Goal: Task Accomplishment & Management: Complete application form

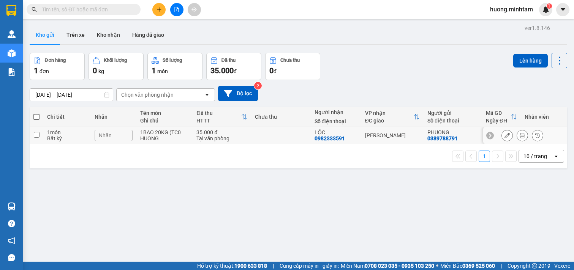
click at [40, 134] on td at bounding box center [37, 135] width 14 height 17
checkbox input "true"
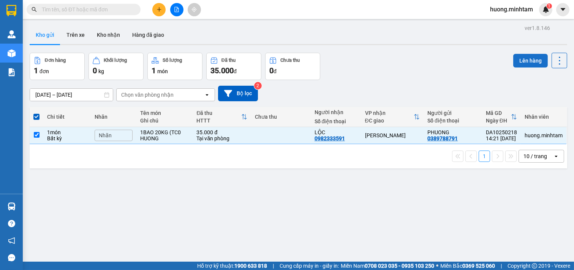
click at [519, 59] on button "Lên hàng" at bounding box center [530, 61] width 35 height 14
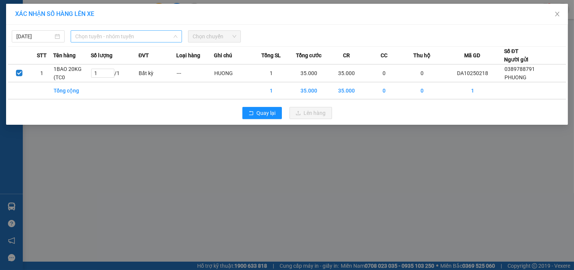
click at [160, 35] on span "Chọn tuyến - nhóm tuyến" at bounding box center [126, 36] width 102 height 11
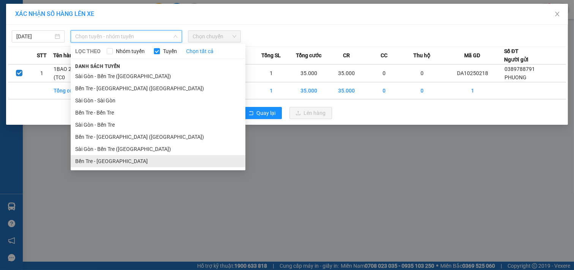
click at [130, 156] on li "Bến Tre - [GEOGRAPHIC_DATA]" at bounding box center [158, 161] width 175 height 12
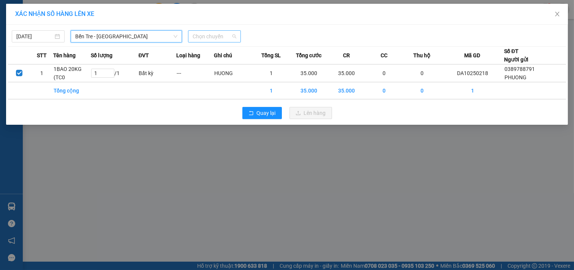
click at [222, 33] on span "Chọn chuyến" at bounding box center [215, 36] width 44 height 11
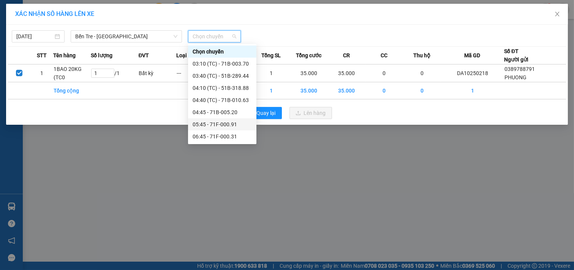
scroll to position [169, 0]
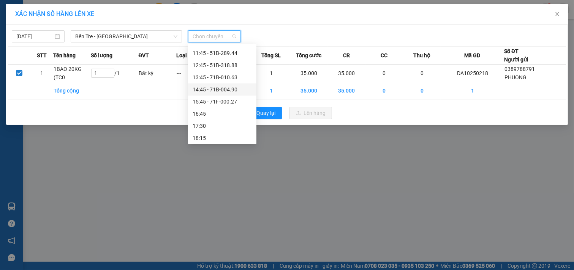
click at [223, 90] on div "14:45 - 71B-004.90" at bounding box center [222, 89] width 59 height 8
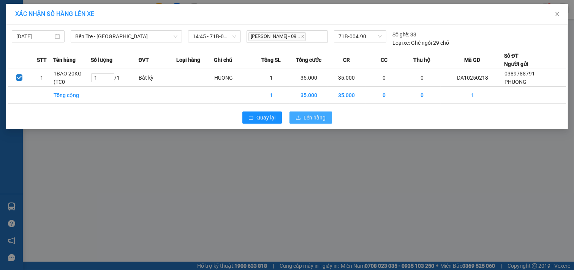
click at [326, 119] on button "Lên hàng" at bounding box center [310, 118] width 43 height 12
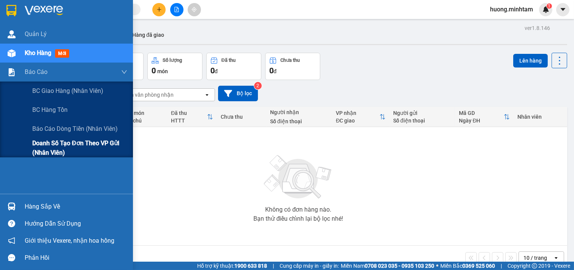
click at [72, 145] on span "Doanh số tạo đơn theo VP gửi (nhân viên)" at bounding box center [79, 148] width 95 height 19
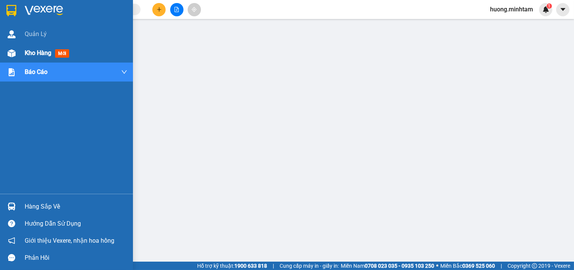
drag, startPoint x: 34, startPoint y: 51, endPoint x: 66, endPoint y: 48, distance: 32.1
click at [66, 48] on div "Kho hàng mới" at bounding box center [48, 52] width 47 height 9
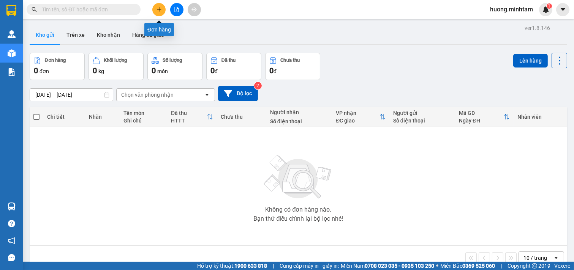
click at [160, 6] on button at bounding box center [158, 9] width 13 height 13
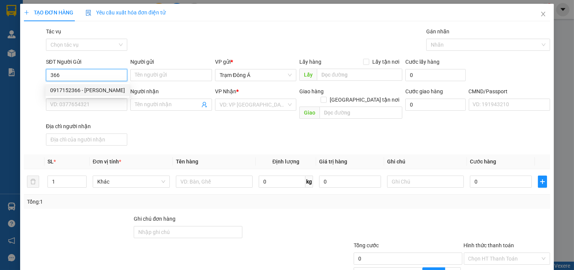
click at [74, 89] on div "0917152366 - [PERSON_NAME]" at bounding box center [87, 90] width 75 height 8
type input "0917152366"
type input "[PERSON_NAME]"
type input "0899479969"
type input "[PERSON_NAME]"
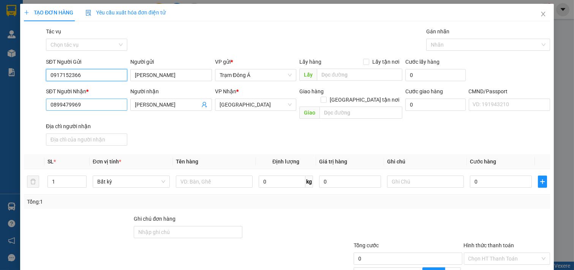
type input "0917152366"
drag, startPoint x: 93, startPoint y: 104, endPoint x: 0, endPoint y: 36, distance: 115.3
click at [0, 66] on div "TẠO ĐƠN HÀNG Yêu cầu xuất hóa đơn điện tử Transit Pickup Surcharge Ids Transit …" at bounding box center [287, 135] width 574 height 270
type input "0899300738"
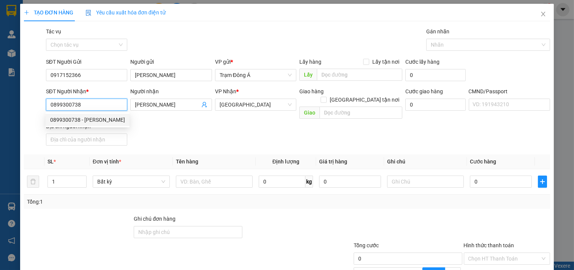
click at [84, 123] on div "0899300738 - [PERSON_NAME]" at bounding box center [87, 120] width 75 height 8
type input "[PERSON_NAME]"
type input "0899300738"
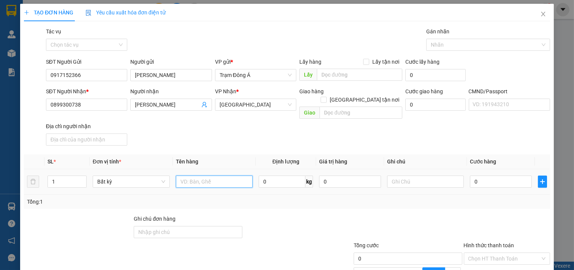
click at [207, 176] on input "text" at bounding box center [214, 182] width 77 height 12
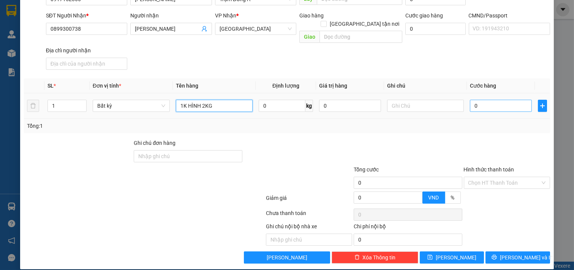
type input "1K HÌNH 2KG"
click at [479, 101] on input "0" at bounding box center [501, 106] width 62 height 12
type input "2"
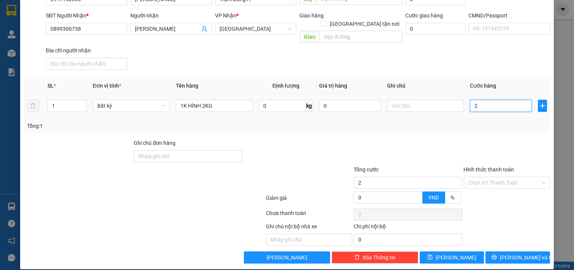
type input "20"
type input "20.000"
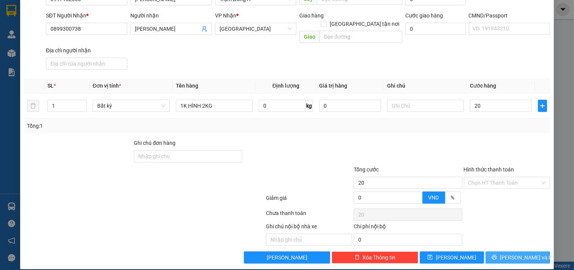
type input "20.000"
click at [512, 252] on button "[PERSON_NAME] và In" at bounding box center [517, 258] width 65 height 12
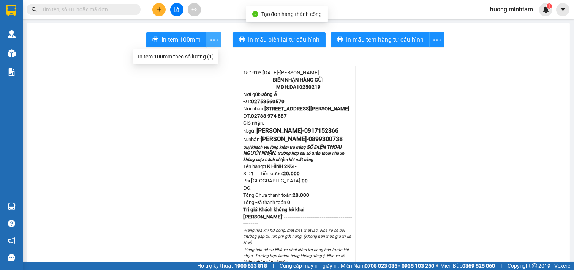
click at [210, 35] on icon "more" at bounding box center [213, 39] width 9 height 9
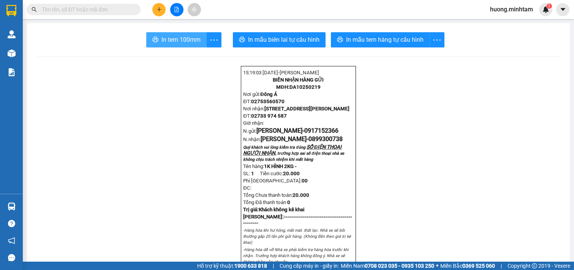
click at [171, 33] on button "In tem 100mm" at bounding box center [176, 39] width 60 height 15
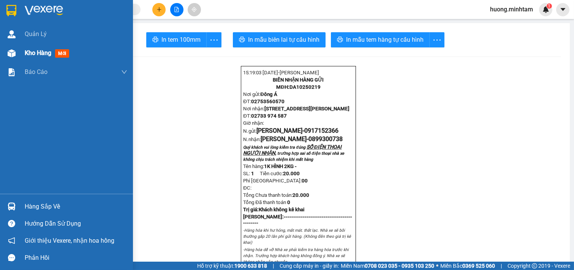
click at [36, 56] on span "Kho hàng" at bounding box center [38, 52] width 27 height 7
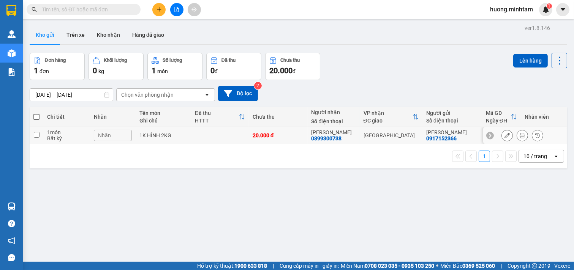
click at [36, 135] on input "checkbox" at bounding box center [37, 135] width 6 height 6
checkbox input "true"
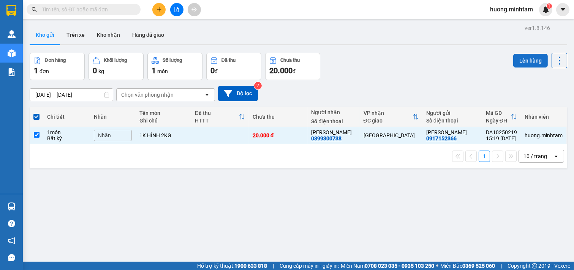
click at [523, 62] on button "Lên hàng" at bounding box center [530, 61] width 35 height 14
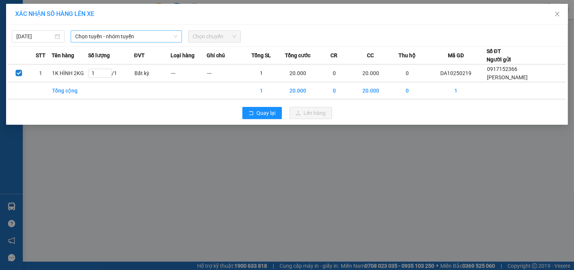
click at [167, 33] on span "Chọn tuyến - nhóm tuyến" at bounding box center [126, 36] width 102 height 11
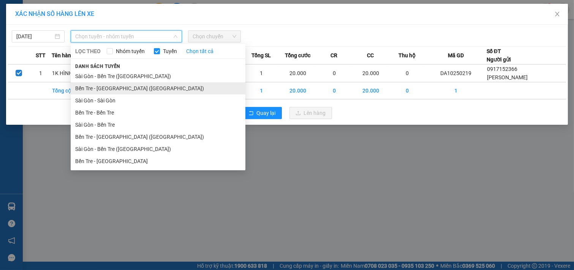
click at [116, 86] on li "Bến Tre - [GEOGRAPHIC_DATA] ([GEOGRAPHIC_DATA])" at bounding box center [158, 88] width 175 height 12
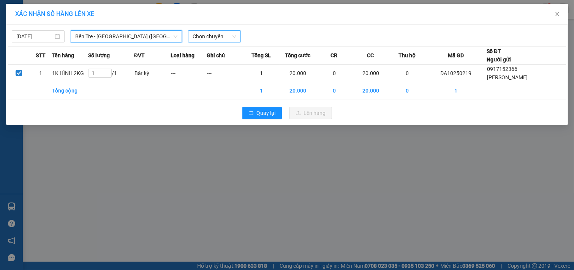
click at [223, 37] on span "Chọn chuyến" at bounding box center [215, 36] width 44 height 11
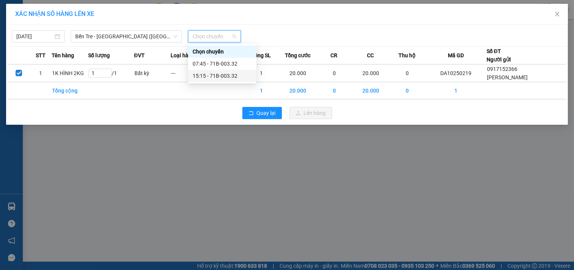
click at [229, 77] on div "15:15 - 71B-003.32" at bounding box center [222, 76] width 59 height 8
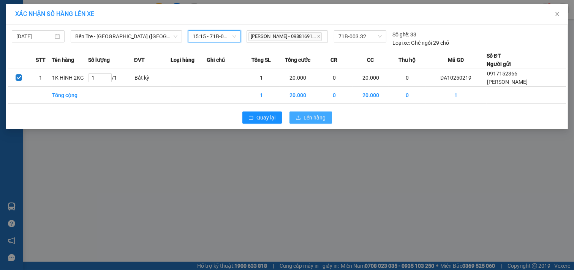
click at [319, 120] on span "Lên hàng" at bounding box center [315, 118] width 22 height 8
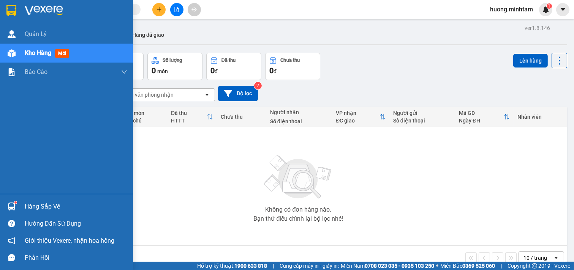
click at [40, 207] on div "Hàng sắp về" at bounding box center [76, 206] width 103 height 11
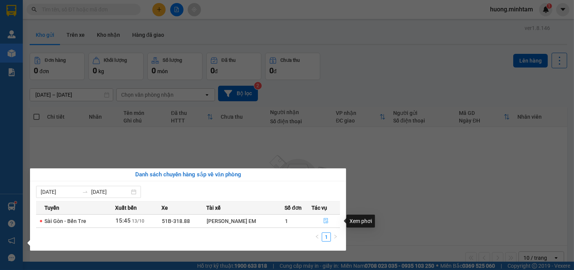
click at [325, 221] on icon "file-done" at bounding box center [325, 220] width 5 height 5
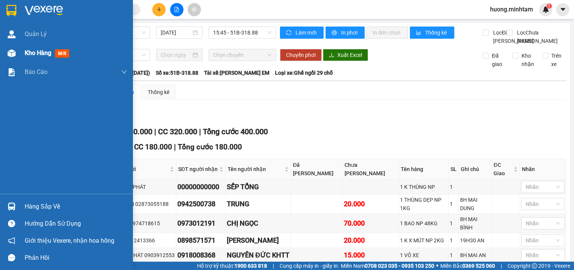
click at [41, 51] on span "Kho hàng" at bounding box center [38, 52] width 27 height 7
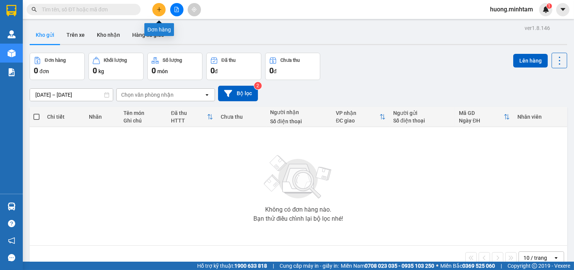
click at [164, 8] on button at bounding box center [158, 9] width 13 height 13
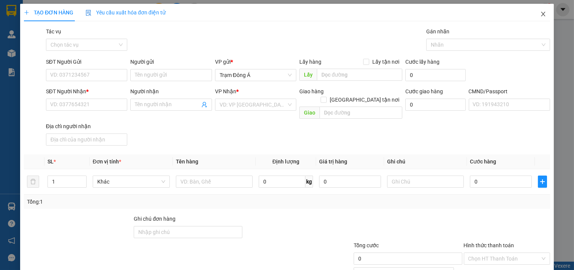
click at [540, 13] on icon "close" at bounding box center [543, 14] width 6 height 6
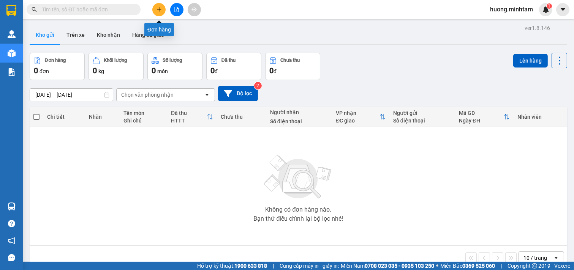
click at [164, 11] on button at bounding box center [158, 9] width 13 height 13
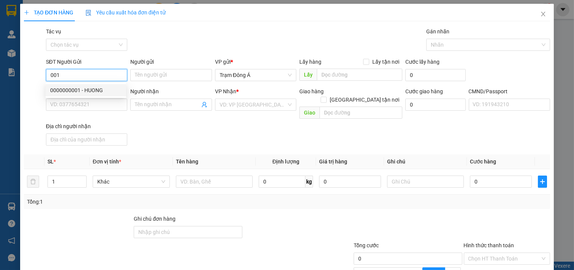
click at [69, 89] on div "0000000001 - HUONG" at bounding box center [85, 90] width 71 height 8
type input "0000000001"
type input "HUONG"
type input "00000000000000"
type input "[PERSON_NAME] NX"
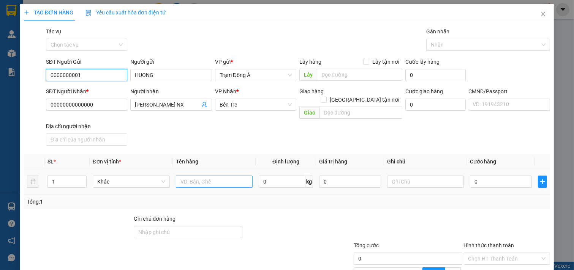
type input "0000000001"
click at [194, 176] on input "text" at bounding box center [214, 182] width 77 height 12
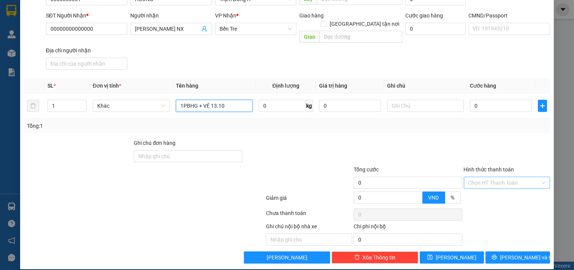
type input "1PBHG + VÉ 13.10"
click at [499, 177] on input "Hình thức thanh toán" at bounding box center [504, 182] width 72 height 11
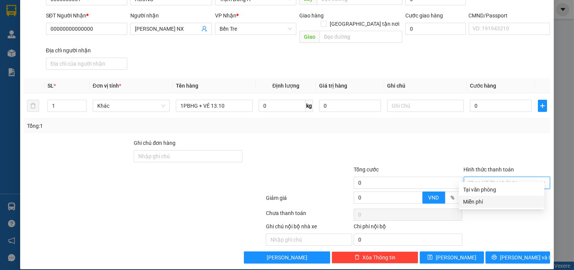
click at [495, 200] on div "Miễn phí" at bounding box center [501, 202] width 76 height 8
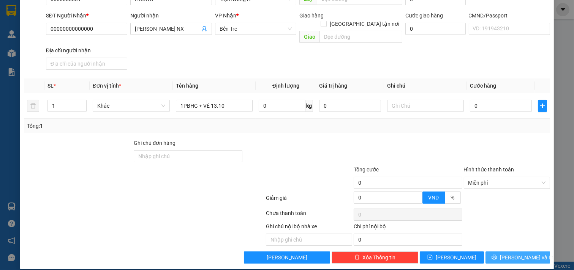
click at [526, 252] on button "[PERSON_NAME] và In" at bounding box center [517, 258] width 65 height 12
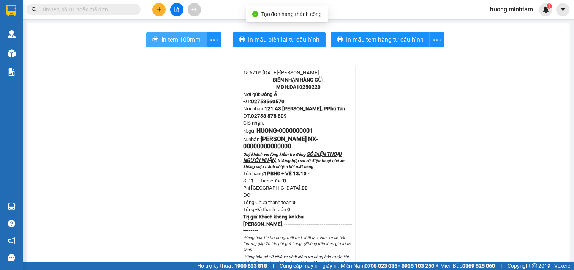
click at [166, 41] on span "In tem 100mm" at bounding box center [180, 39] width 39 height 9
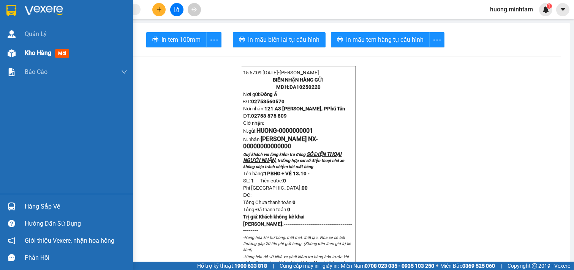
click at [39, 53] on span "Kho hàng" at bounding box center [38, 52] width 27 height 7
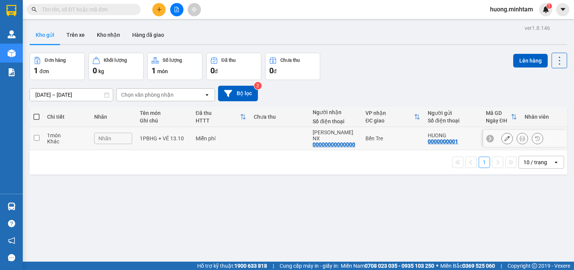
click at [39, 135] on input "checkbox" at bounding box center [37, 138] width 6 height 6
checkbox input "true"
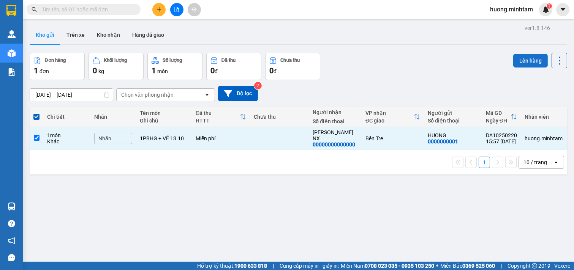
click at [525, 58] on button "Lên hàng" at bounding box center [530, 61] width 35 height 14
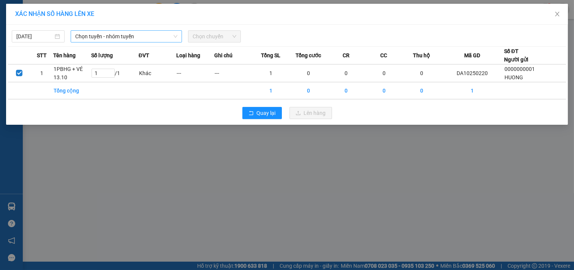
click at [149, 35] on span "Chọn tuyến - nhóm tuyến" at bounding box center [126, 36] width 102 height 11
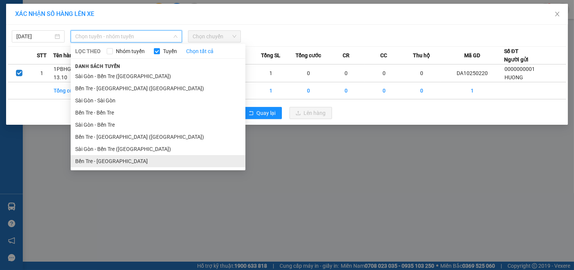
click at [117, 161] on li "Bến Tre - [GEOGRAPHIC_DATA]" at bounding box center [158, 161] width 175 height 12
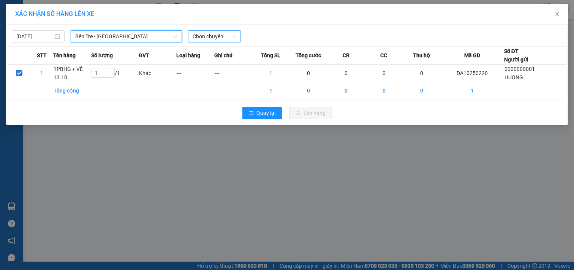
click at [238, 35] on div "Chọn chuyến" at bounding box center [214, 36] width 53 height 12
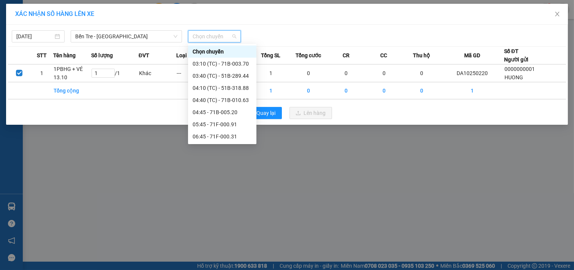
scroll to position [182, 0]
click at [229, 131] on div "18:45 - 71B-002.75" at bounding box center [222, 137] width 68 height 12
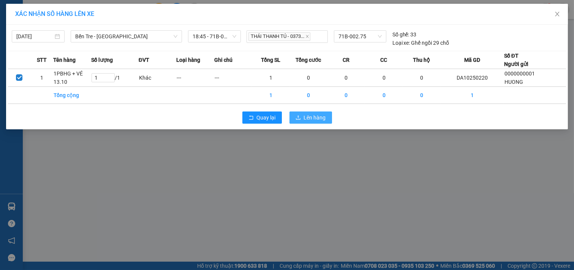
click at [316, 115] on span "Lên hàng" at bounding box center [315, 118] width 22 height 8
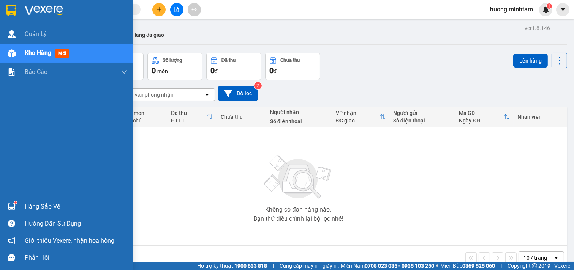
click at [34, 210] on div "Hàng sắp về" at bounding box center [76, 206] width 103 height 11
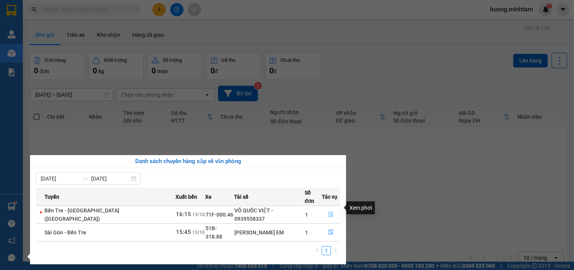
click at [330, 212] on icon "file-done" at bounding box center [330, 214] width 5 height 5
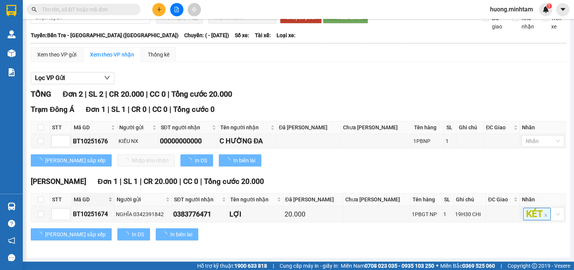
scroll to position [55, 0]
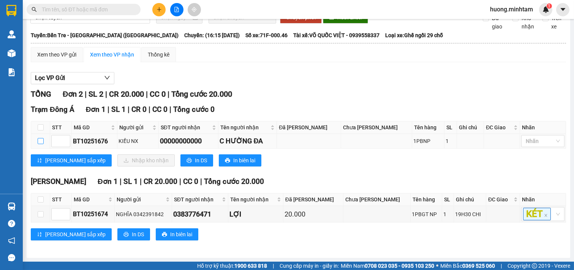
click at [42, 139] on input "checkbox" at bounding box center [41, 141] width 6 height 6
checkbox input "true"
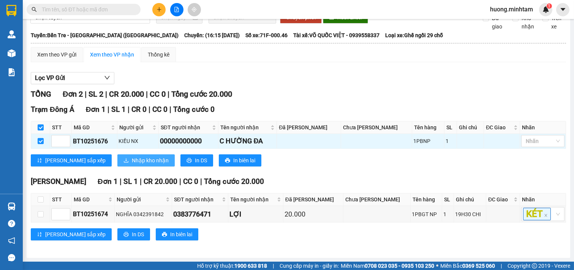
click at [132, 159] on span "Nhập kho nhận" at bounding box center [150, 160] width 37 height 8
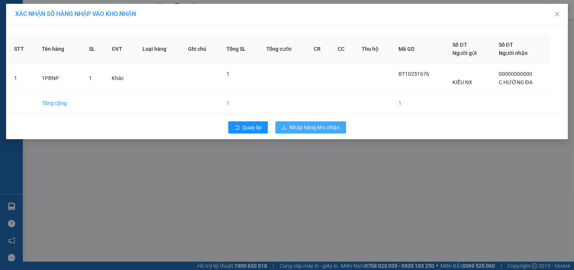
click at [313, 128] on span "Nhập hàng kho nhận" at bounding box center [315, 127] width 50 height 8
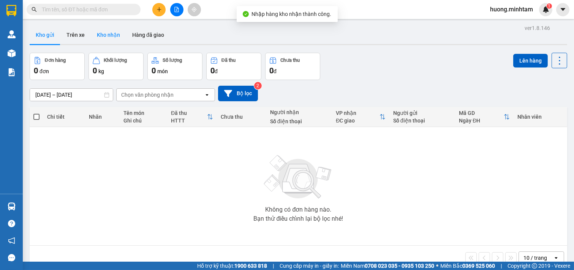
click at [111, 32] on button "Kho nhận" at bounding box center [108, 35] width 35 height 18
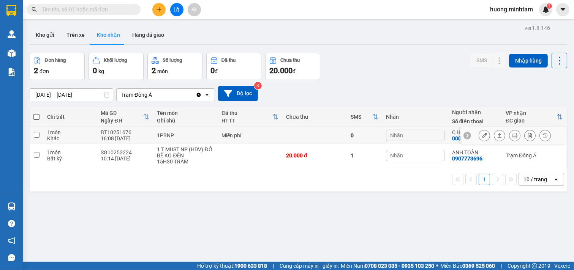
click at [479, 133] on button at bounding box center [484, 135] width 11 height 13
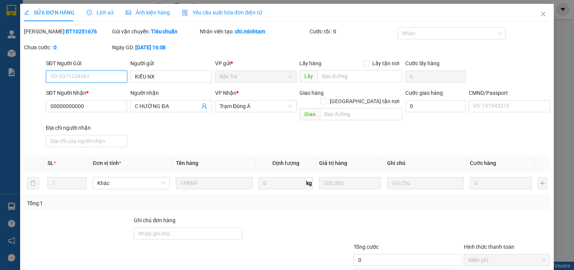
type input "KIỀU NX"
type input "00000000000"
type input "C HƯỜNG ĐA"
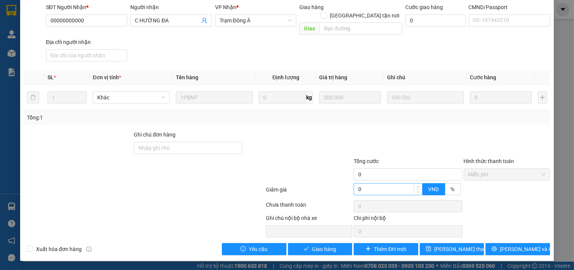
scroll to position [77, 0]
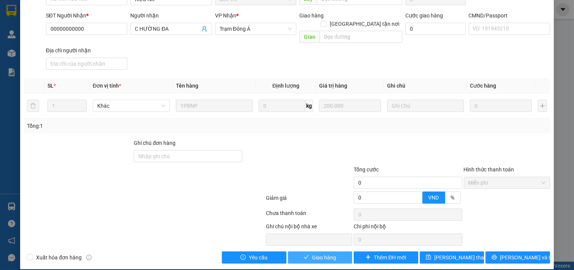
click at [328, 254] on span "Giao hàng" at bounding box center [324, 258] width 24 height 8
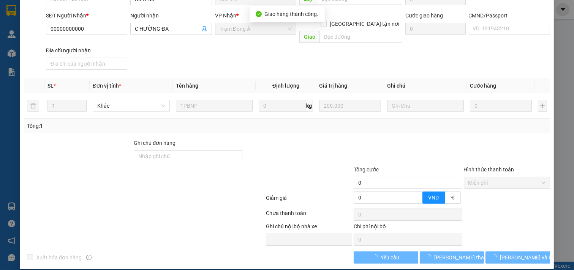
scroll to position [0, 0]
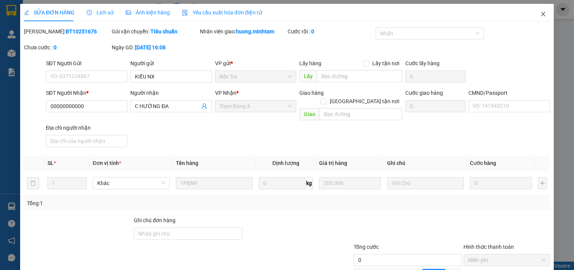
click at [540, 14] on icon "close" at bounding box center [543, 14] width 6 height 6
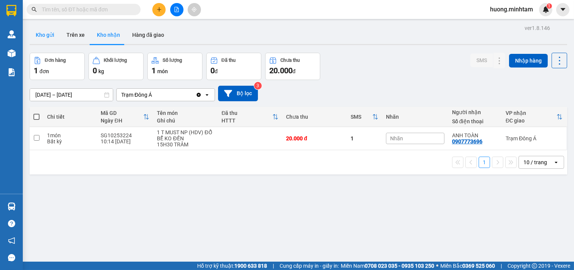
click at [43, 37] on button "Kho gửi" at bounding box center [45, 35] width 31 height 18
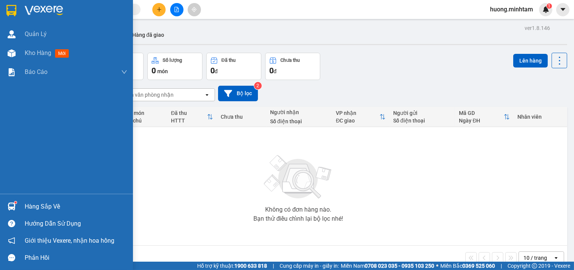
click at [57, 207] on div "Hàng sắp về" at bounding box center [76, 206] width 103 height 11
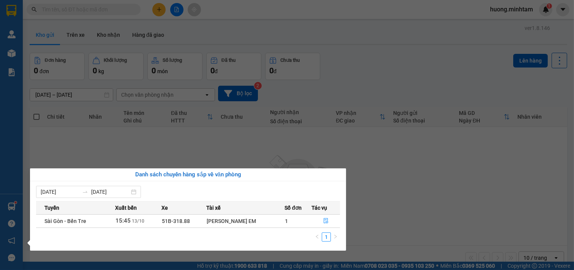
click at [241, 149] on section "Kết quả tìm kiếm ( 0 ) Bộ lọc No Data huong.minhtam 1 Quản [PERSON_NAME] hàng m…" at bounding box center [287, 135] width 574 height 270
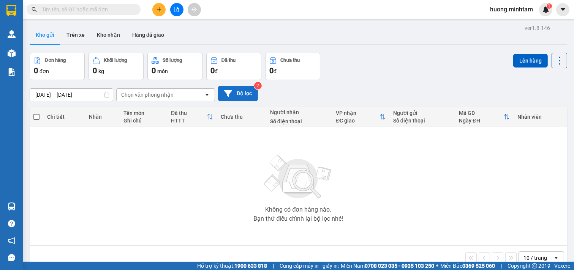
click at [249, 92] on button "Bộ lọc" at bounding box center [238, 94] width 40 height 16
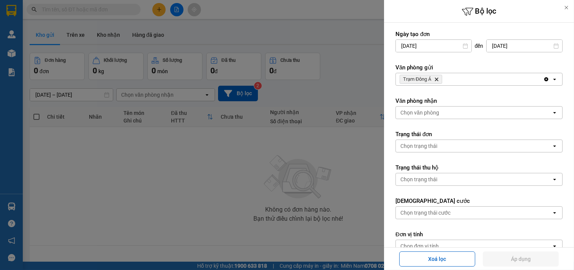
drag, startPoint x: 279, startPoint y: 198, endPoint x: 270, endPoint y: 182, distance: 18.2
click at [279, 196] on div at bounding box center [287, 135] width 574 height 270
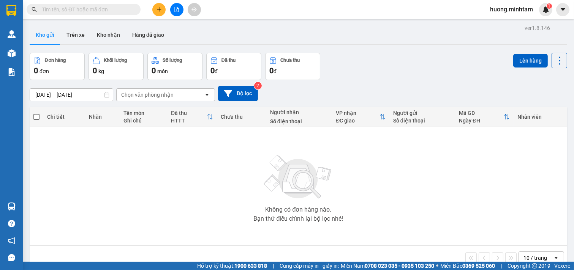
click at [158, 10] on icon "plus" at bounding box center [158, 9] width 5 height 5
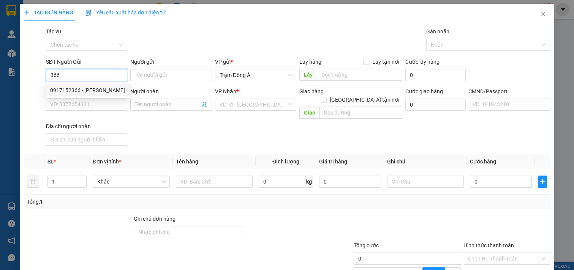
click at [75, 90] on div "0917152366 - [PERSON_NAME]" at bounding box center [87, 90] width 75 height 8
type input "0917152366"
type input "[PERSON_NAME]"
type input "0899300738"
type input "[PERSON_NAME]"
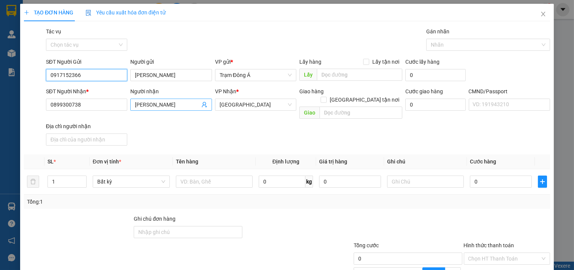
type input "0917152366"
click at [202, 106] on icon "user-add" at bounding box center [204, 105] width 6 height 6
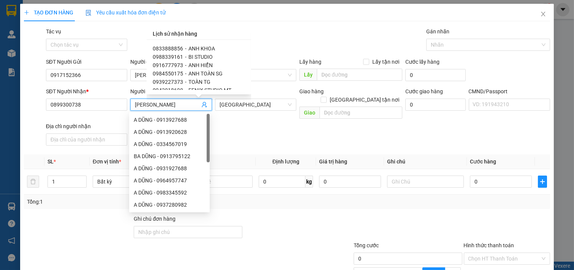
scroll to position [25, 0]
click at [203, 73] on span "TOÀN TG" at bounding box center [199, 73] width 22 height 6
type input "0939227373"
type input "TOÀN TG"
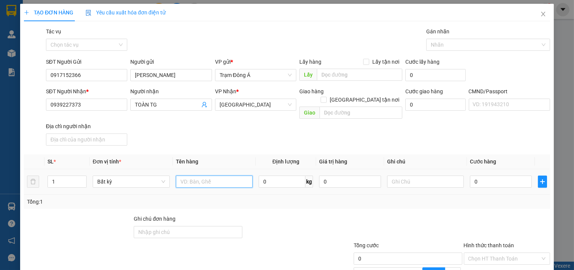
click at [222, 176] on input "text" at bounding box center [214, 182] width 77 height 12
type input "1K HÌNH 5KG NP"
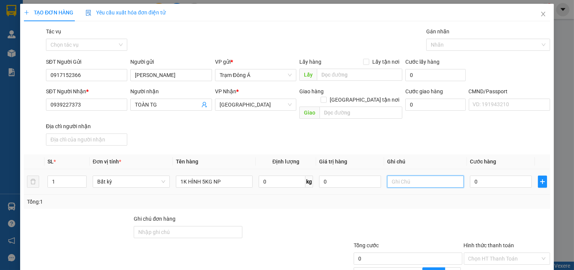
click at [406, 176] on input "text" at bounding box center [425, 182] width 77 height 12
type input "HUONG"
type input "2"
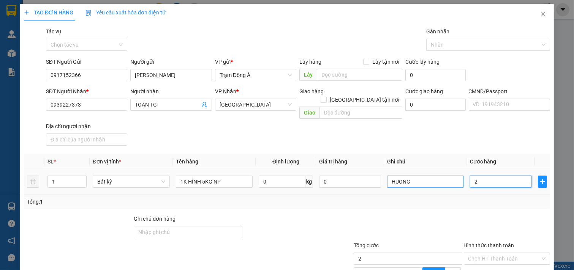
type input "20"
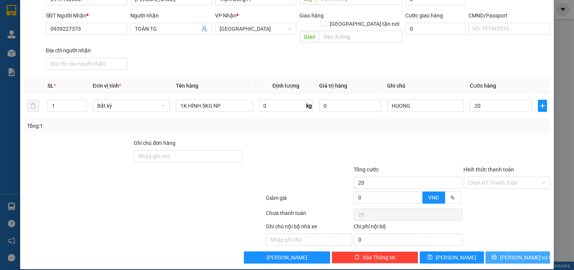
type input "20.000"
click at [497, 255] on icon "printer" at bounding box center [493, 257] width 5 height 5
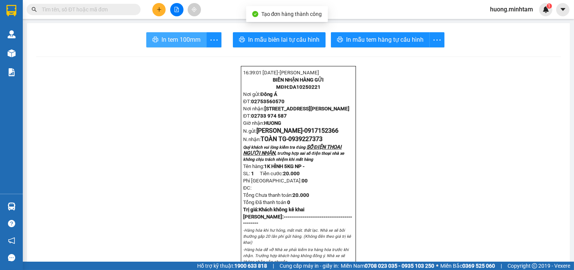
click at [168, 40] on span "In tem 100mm" at bounding box center [180, 39] width 39 height 9
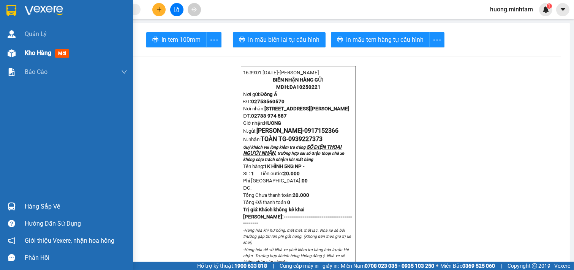
click at [25, 51] on span "Kho hàng" at bounding box center [38, 52] width 27 height 7
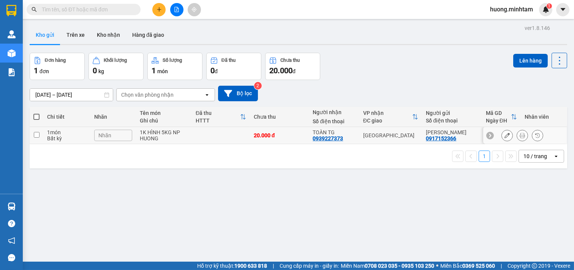
click at [35, 137] on input "checkbox" at bounding box center [37, 135] width 6 height 6
checkbox input "true"
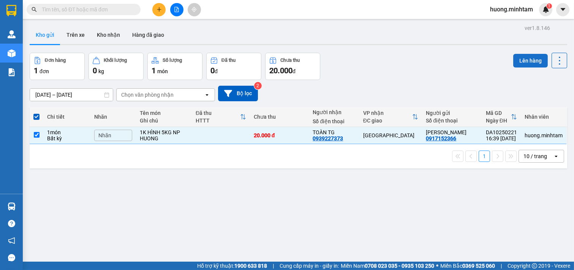
click at [527, 62] on button "Lên hàng" at bounding box center [530, 61] width 35 height 14
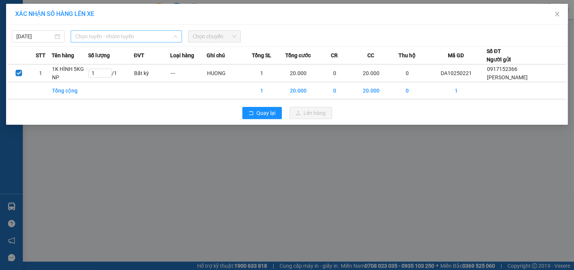
click at [149, 33] on span "Chọn tuyến - nhóm tuyến" at bounding box center [126, 36] width 102 height 11
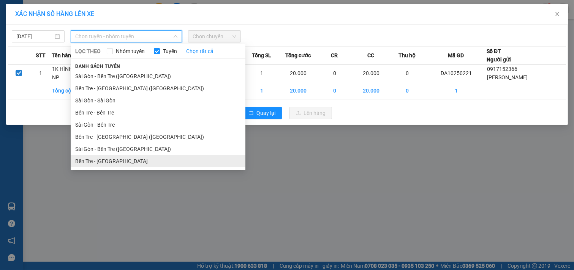
click at [115, 162] on li "Bến Tre - [GEOGRAPHIC_DATA]" at bounding box center [158, 161] width 175 height 12
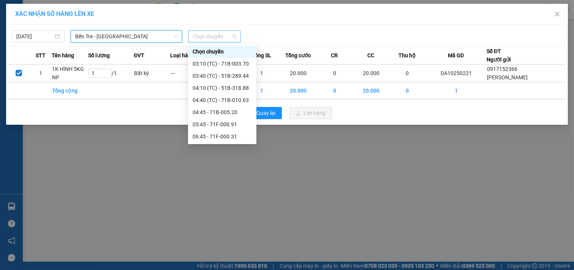
click at [225, 33] on span "Chọn chuyến" at bounding box center [215, 36] width 44 height 11
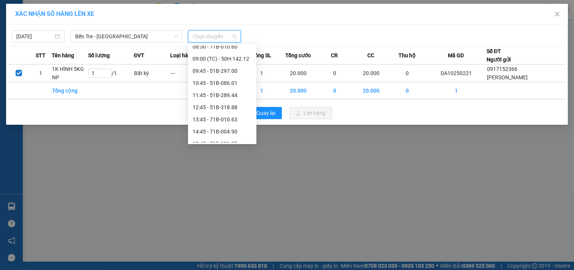
scroll to position [169, 0]
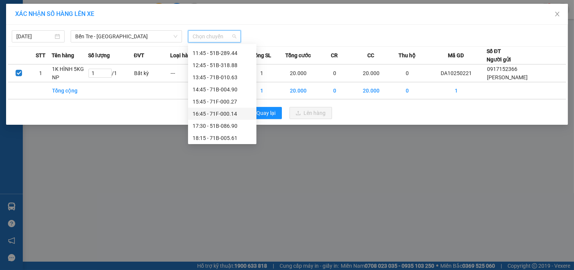
click at [232, 117] on div "16:45 - 71F-000.14" at bounding box center [222, 114] width 59 height 8
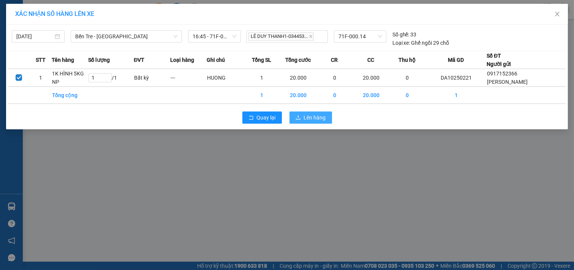
click at [308, 117] on span "Lên hàng" at bounding box center [315, 118] width 22 height 8
